Goal: Task Accomplishment & Management: Manage account settings

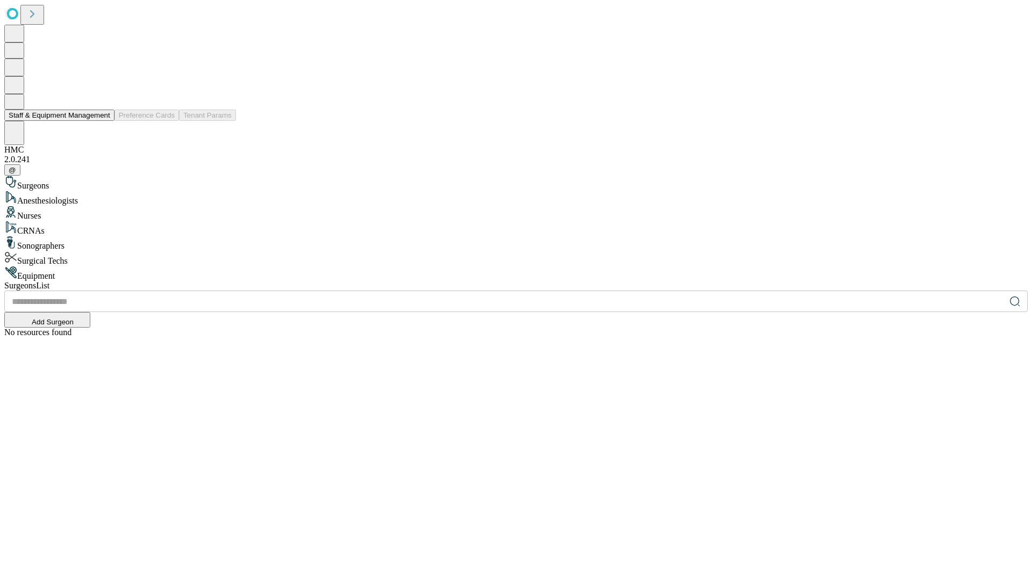
click at [103, 121] on button "Staff & Equipment Management" at bounding box center [59, 115] width 110 height 11
